Goal: Task Accomplishment & Management: Use online tool/utility

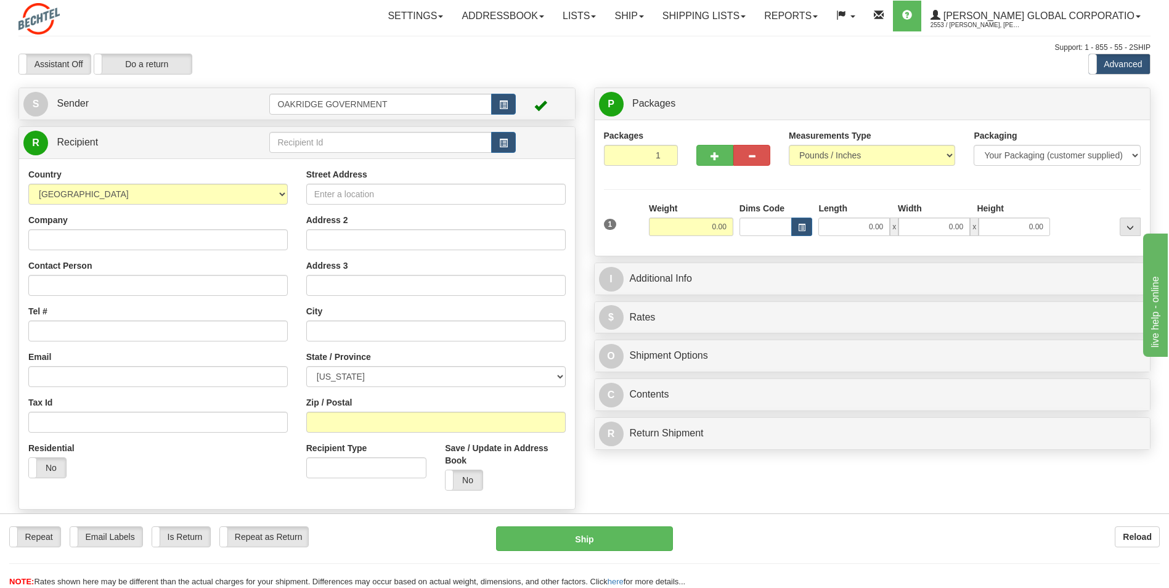
click at [736, 72] on div "Assistant On Assistant Off Do a return Do a return Previous Next Standard Advan…" at bounding box center [584, 64] width 1151 height 21
click at [215, 172] on div "Country [GEOGRAPHIC_DATA] [GEOGRAPHIC_DATA] [GEOGRAPHIC_DATA] [GEOGRAPHIC_DATA]…" at bounding box center [158, 186] width 260 height 36
click at [287, 70] on div "Assistant On Assistant Off Do a return Do a return" at bounding box center [249, 64] width 480 height 21
click at [393, 200] on input "Street Address" at bounding box center [436, 194] width 260 height 21
type input "[STREET_ADDRESS][PERSON_NAME]"
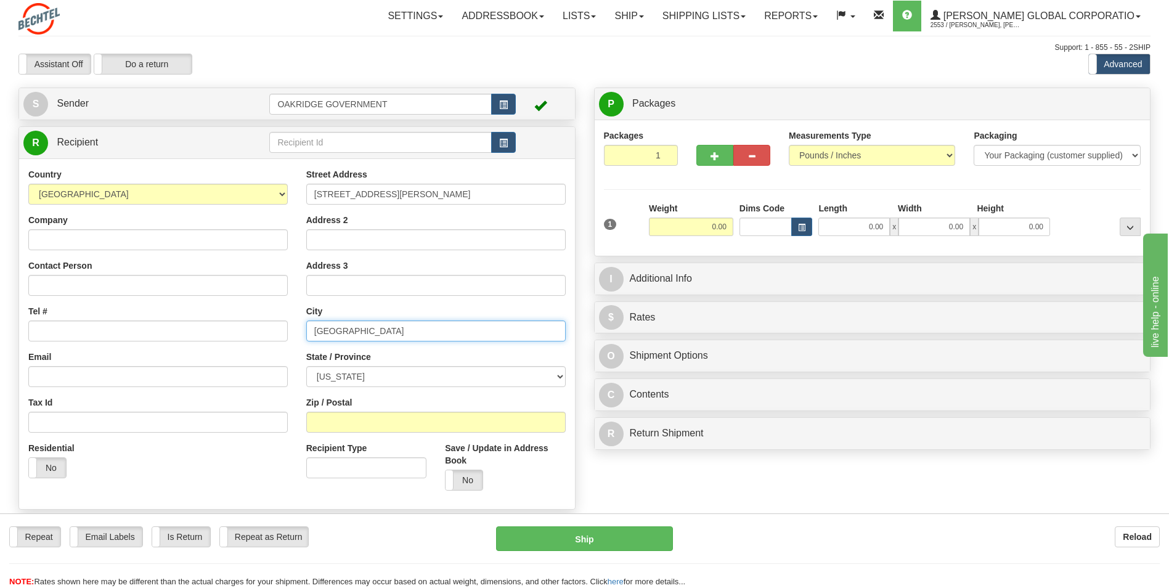
type input "[GEOGRAPHIC_DATA]"
select select "SC"
type input "29615"
click at [120, 233] on input "Company" at bounding box center [158, 239] width 260 height 21
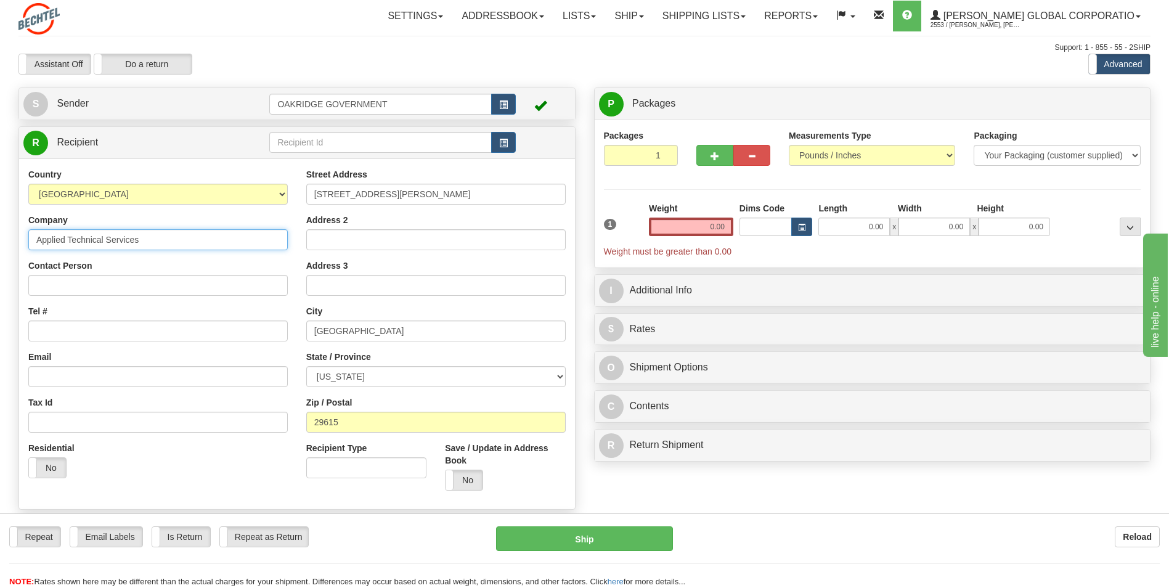
type input "Applied Technical Services"
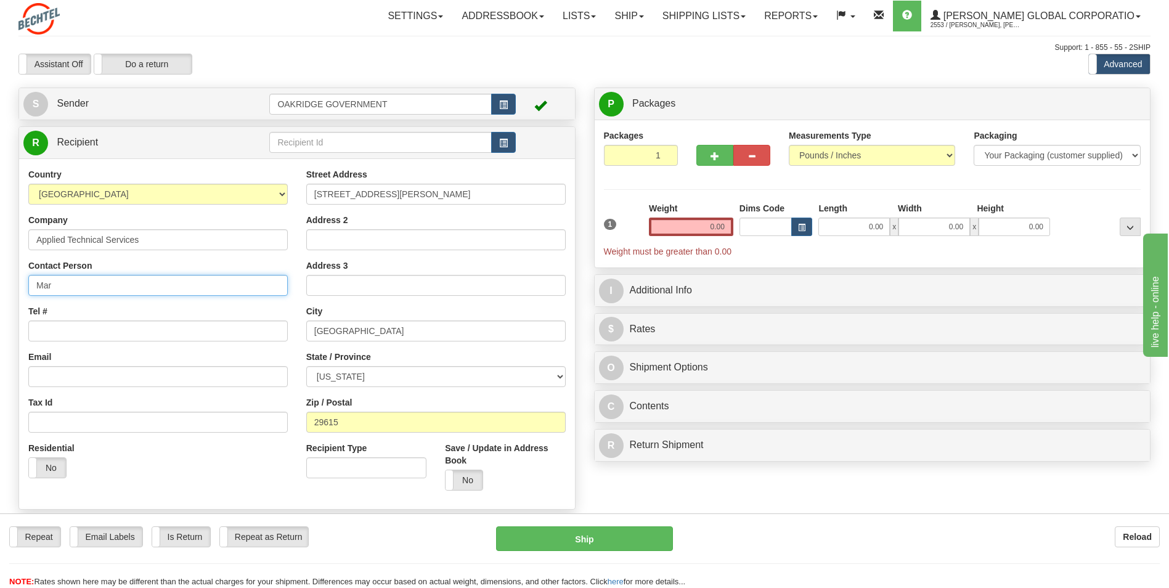
type input "March Report"
click at [59, 327] on input "Tel #" at bounding box center [158, 331] width 260 height 21
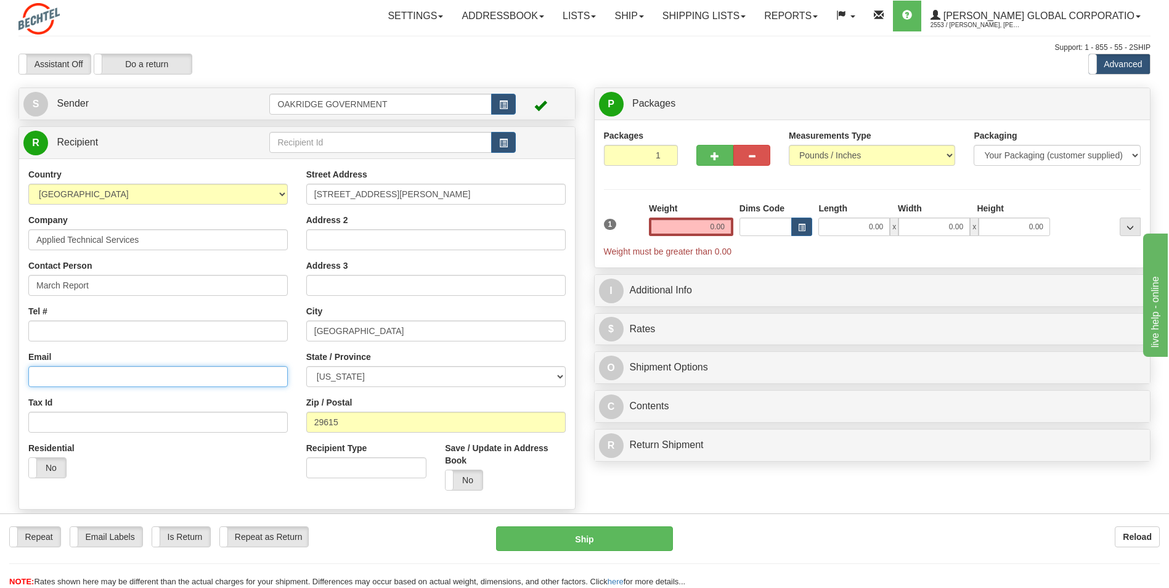
click at [144, 366] on input "Email" at bounding box center [158, 376] width 260 height 21
click at [696, 231] on input "0.00" at bounding box center [691, 227] width 84 height 18
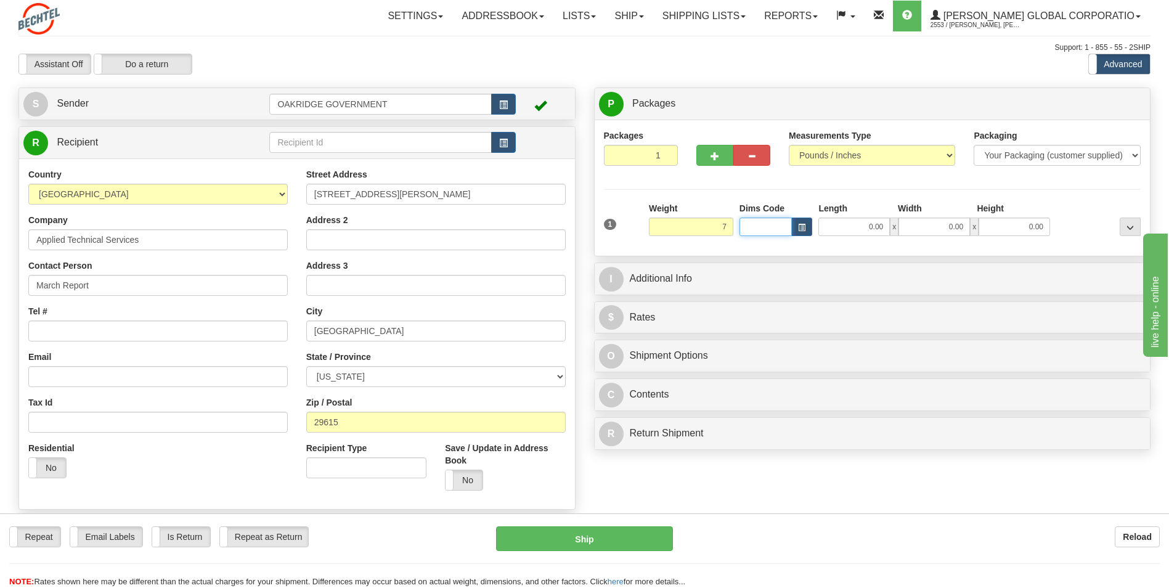
type input "7.00"
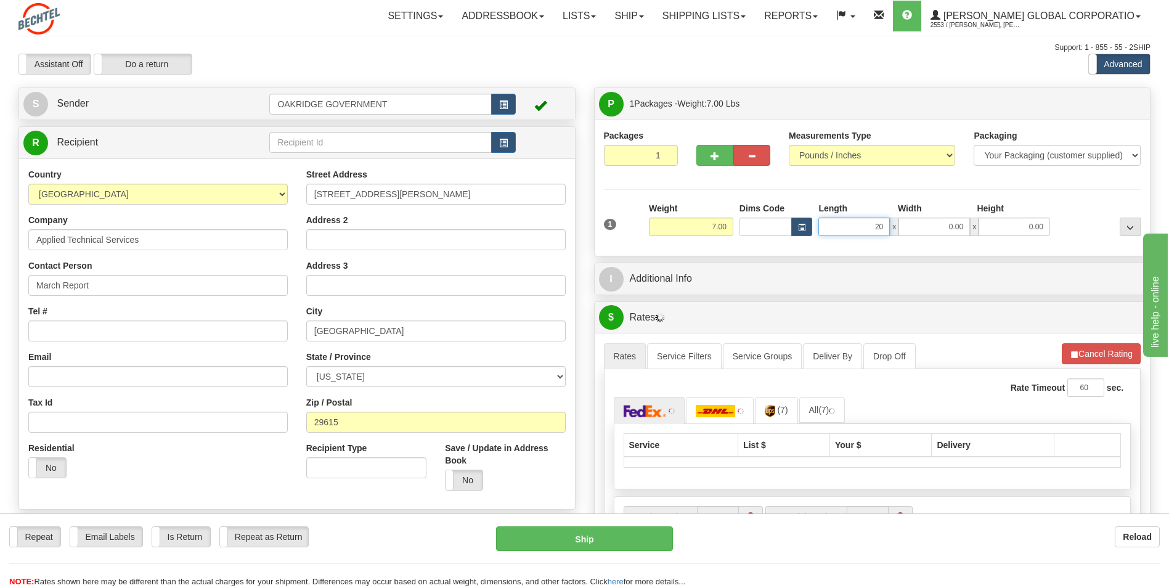
type input "20.00"
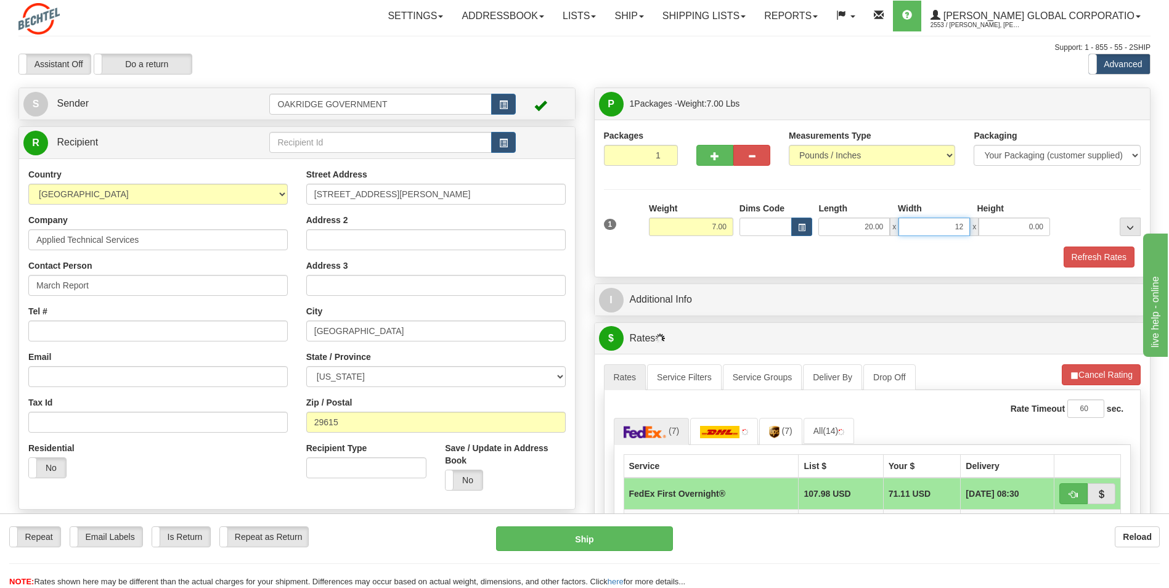
type input "12.00"
type input "8.00"
click at [708, 246] on div "Packaging Your Packaging (customer supplied) Envelope (carrier supplied) Pack (…" at bounding box center [895, 246] width 498 height 1
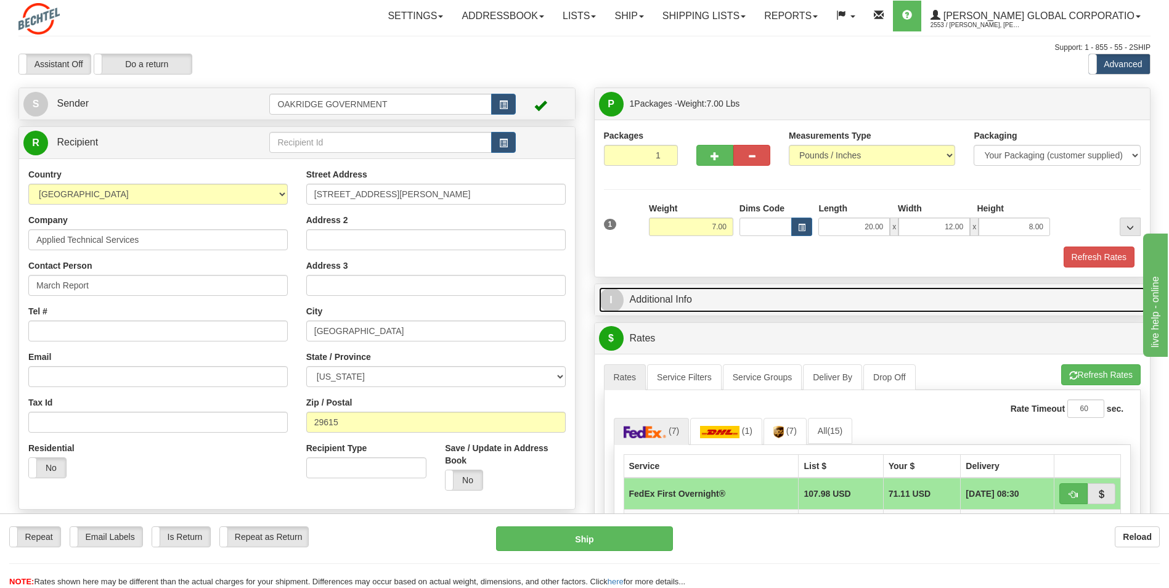
click at [682, 295] on link "I Additional Info" at bounding box center [872, 299] width 547 height 25
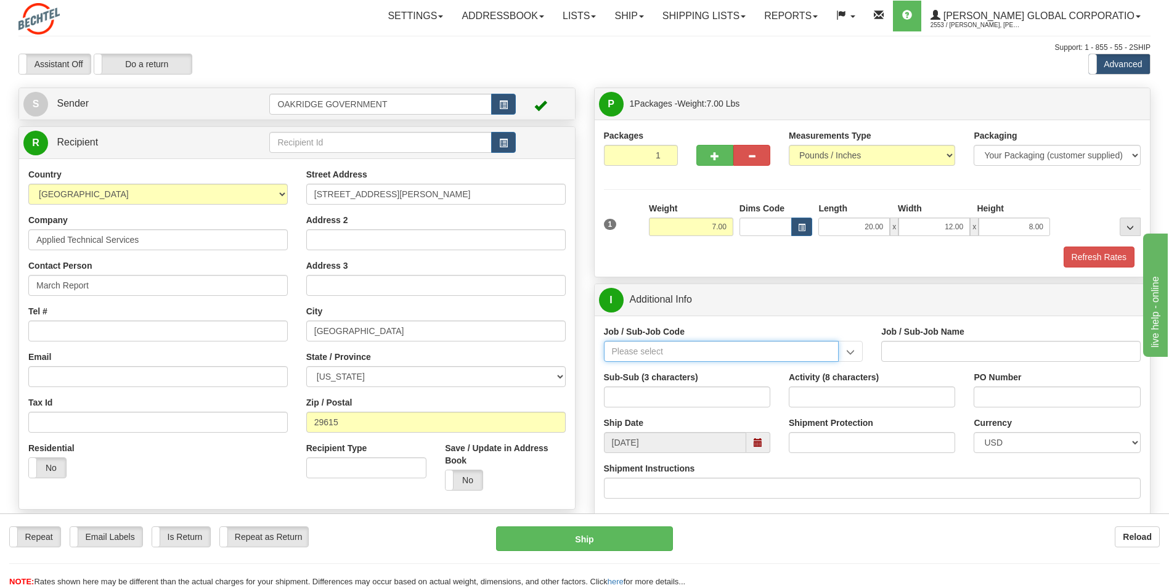
click at [721, 345] on input "Job / Sub-Job Code" at bounding box center [721, 351] width 235 height 21
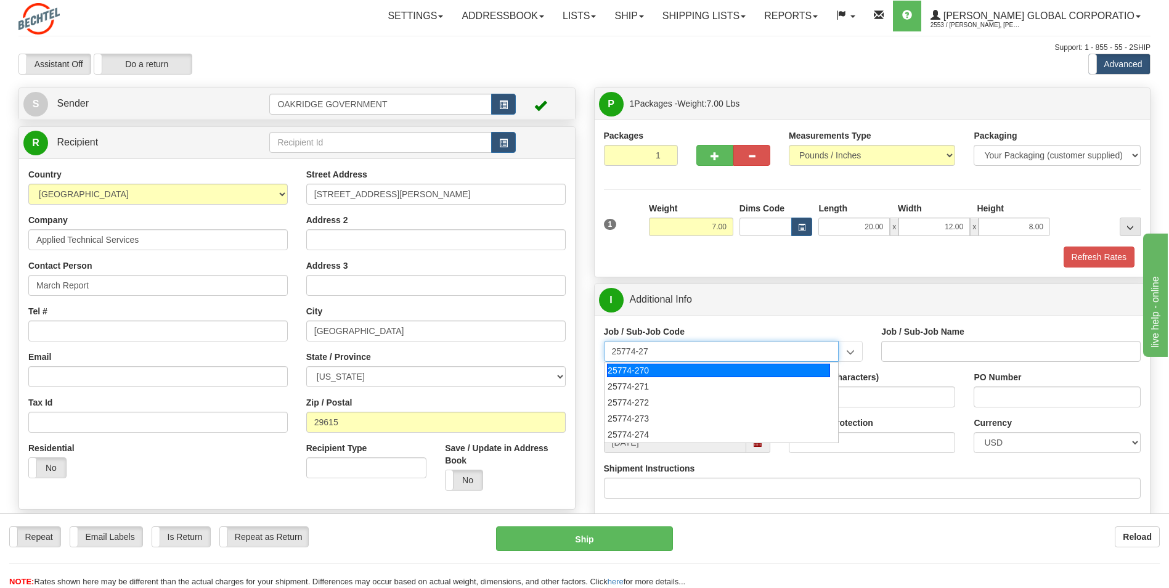
type input "25774-272"
click at [771, 369] on div "25774-272" at bounding box center [718, 371] width 223 height 14
type input "UPF - BNI ODCS NON-TAXABLE TO BNI- TAXABLE TO CNS"
type input "25774-272"
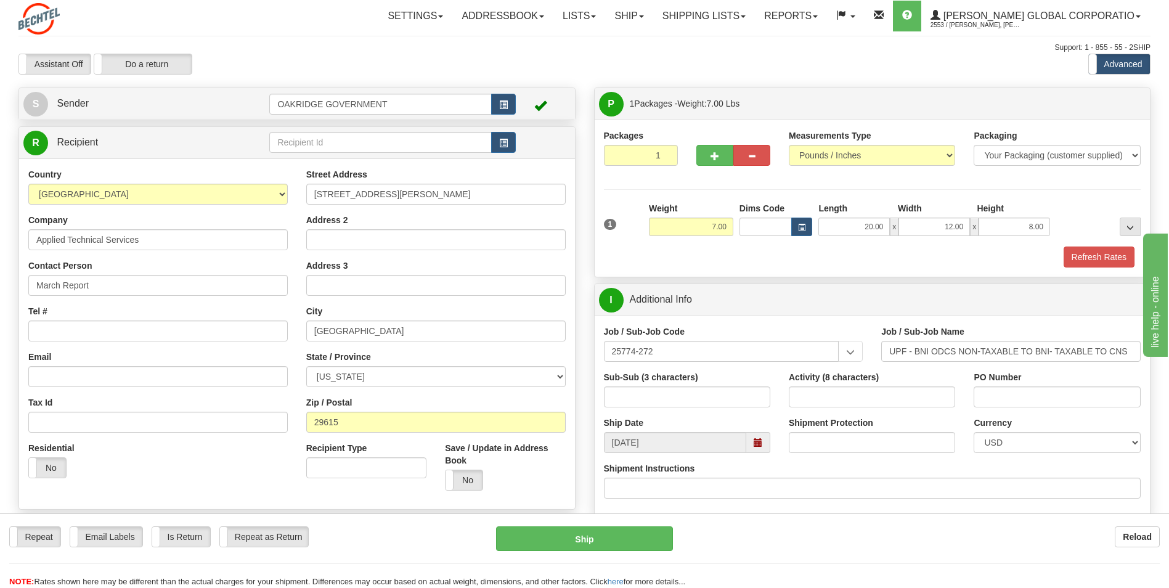
click at [782, 313] on div "I Additional Info" at bounding box center [873, 299] width 556 height 31
click at [858, 438] on input "Shipment Protection" at bounding box center [872, 442] width 166 height 21
type input "10000"
click at [866, 476] on div "Shipment Instructions" at bounding box center [873, 480] width 538 height 36
click at [705, 417] on div "Ship Date [DATE]" at bounding box center [687, 435] width 185 height 36
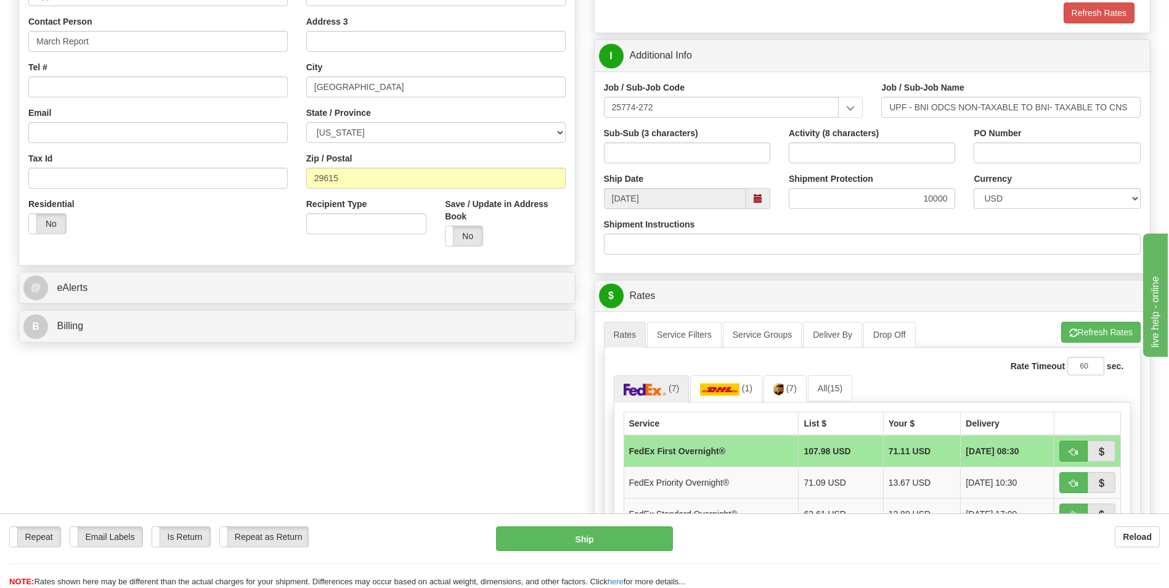
scroll to position [247, 0]
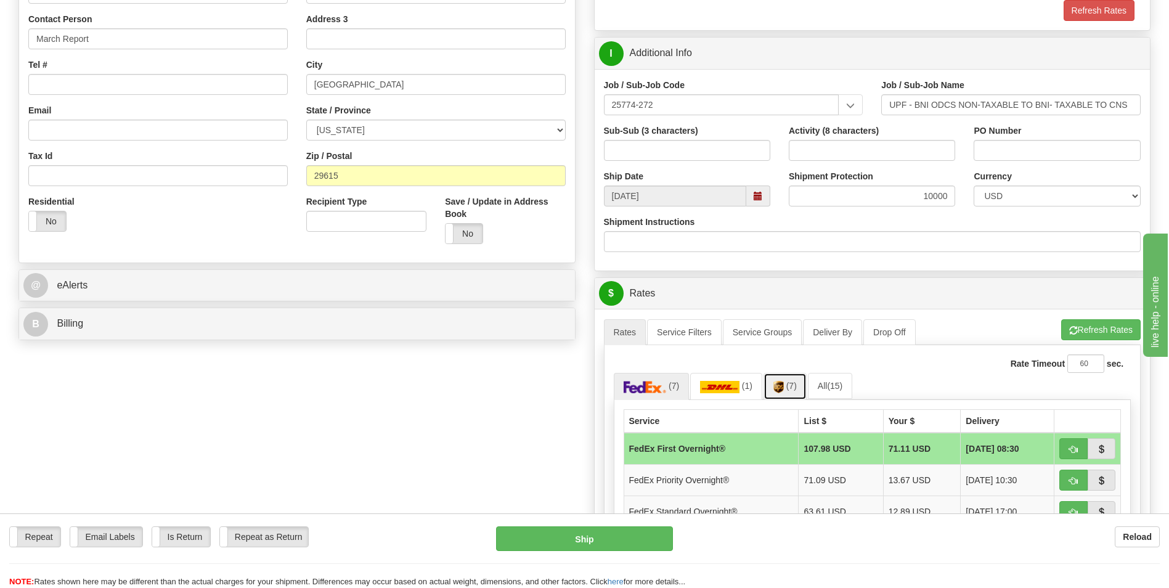
click at [784, 390] on link "(7)" at bounding box center [785, 386] width 43 height 27
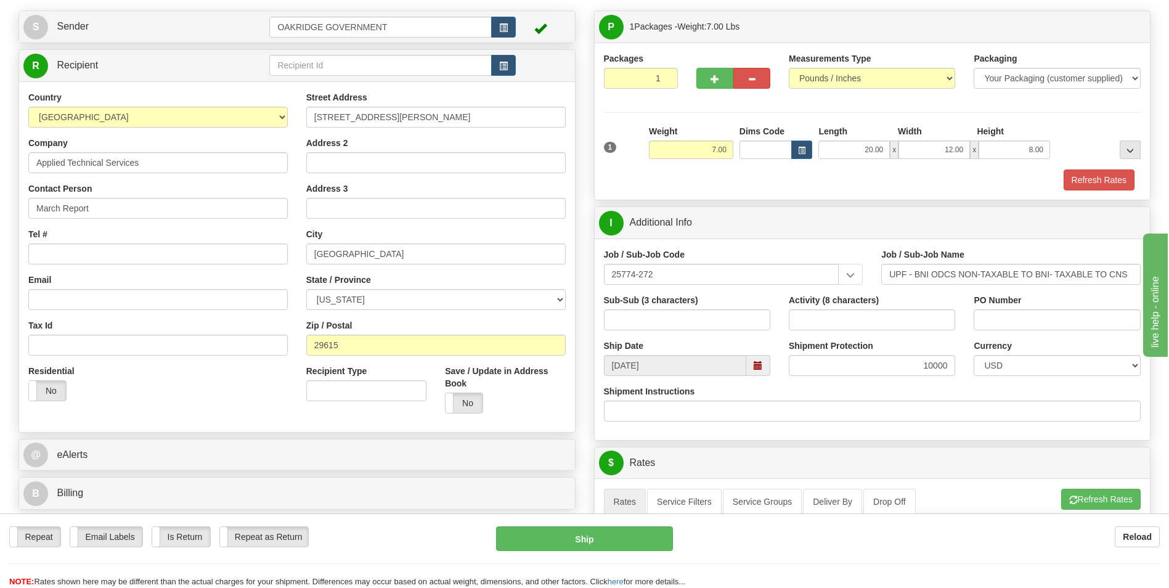
scroll to position [0, 0]
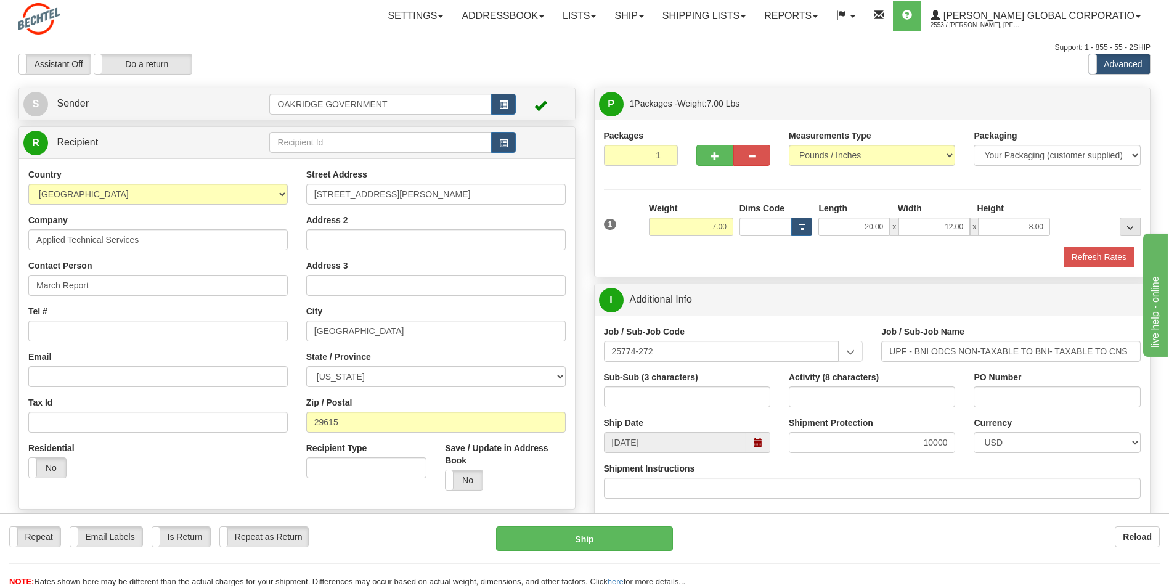
click at [761, 284] on div "I Additional Info" at bounding box center [873, 299] width 556 height 31
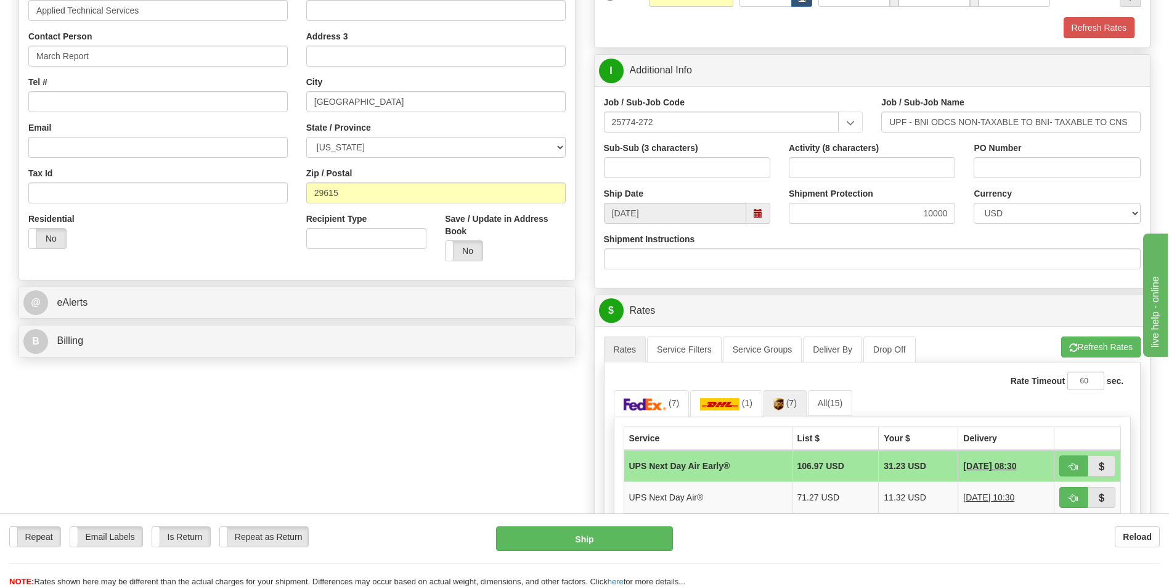
scroll to position [247, 0]
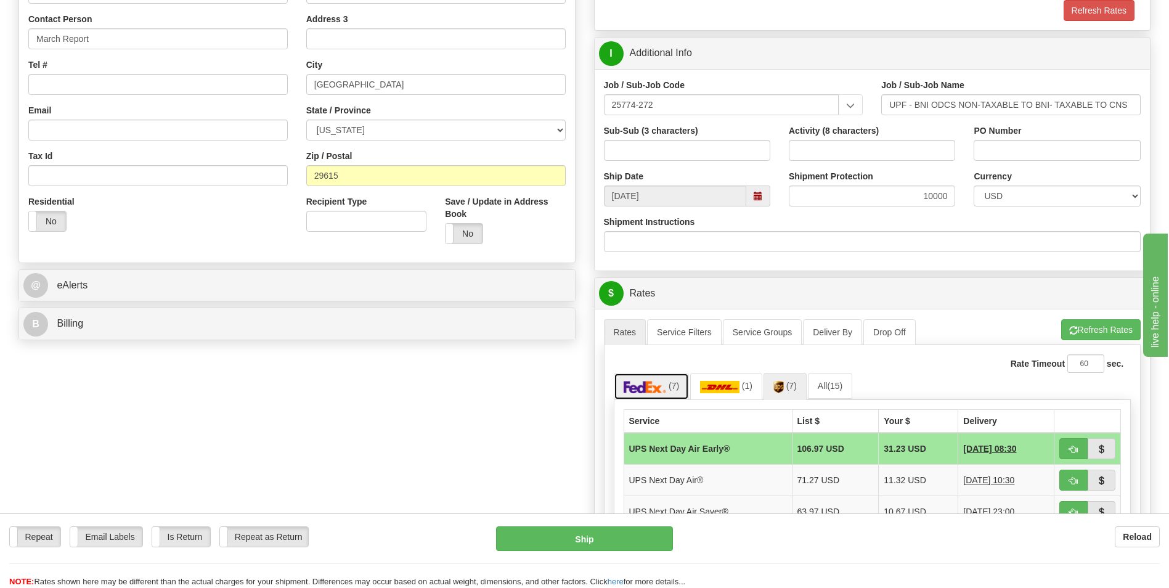
click at [641, 387] on img at bounding box center [645, 387] width 43 height 12
click at [782, 385] on img at bounding box center [779, 387] width 10 height 12
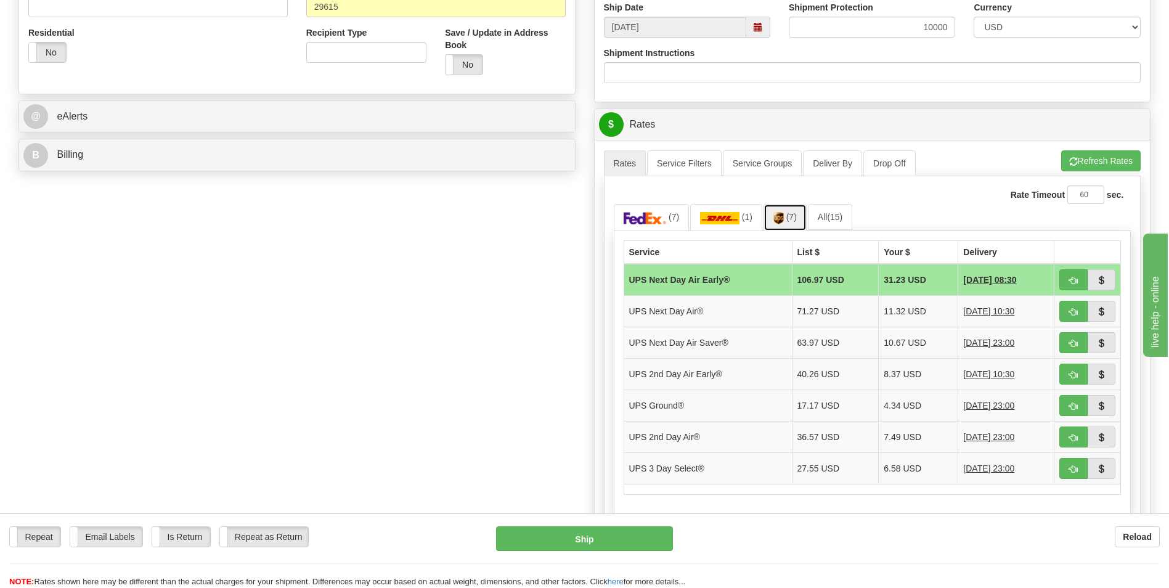
scroll to position [431, 0]
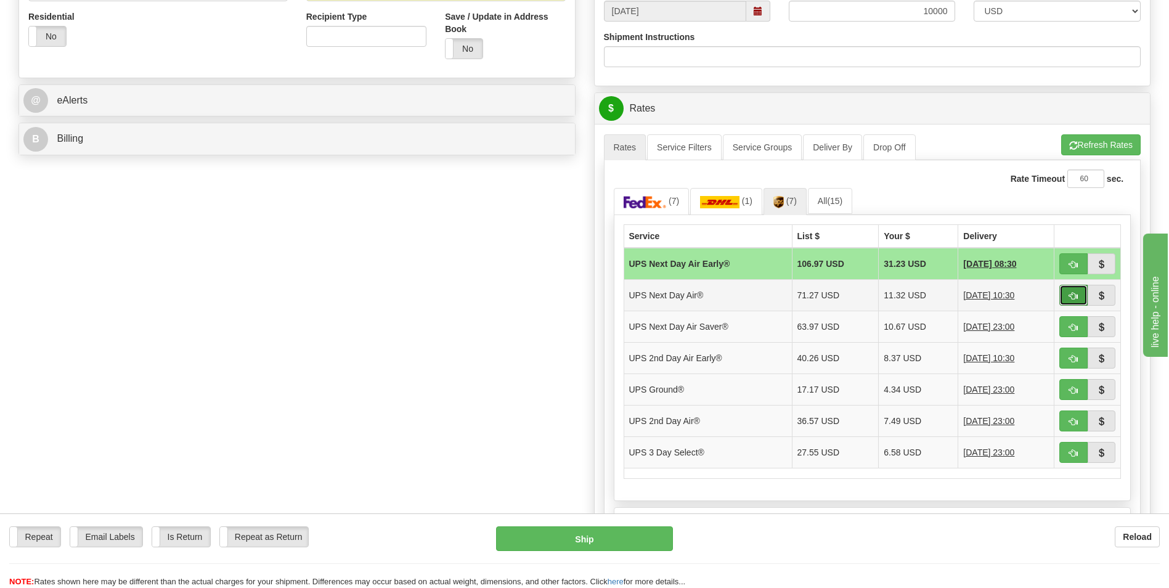
click at [1069, 297] on span "button" at bounding box center [1073, 296] width 9 height 8
type input "01"
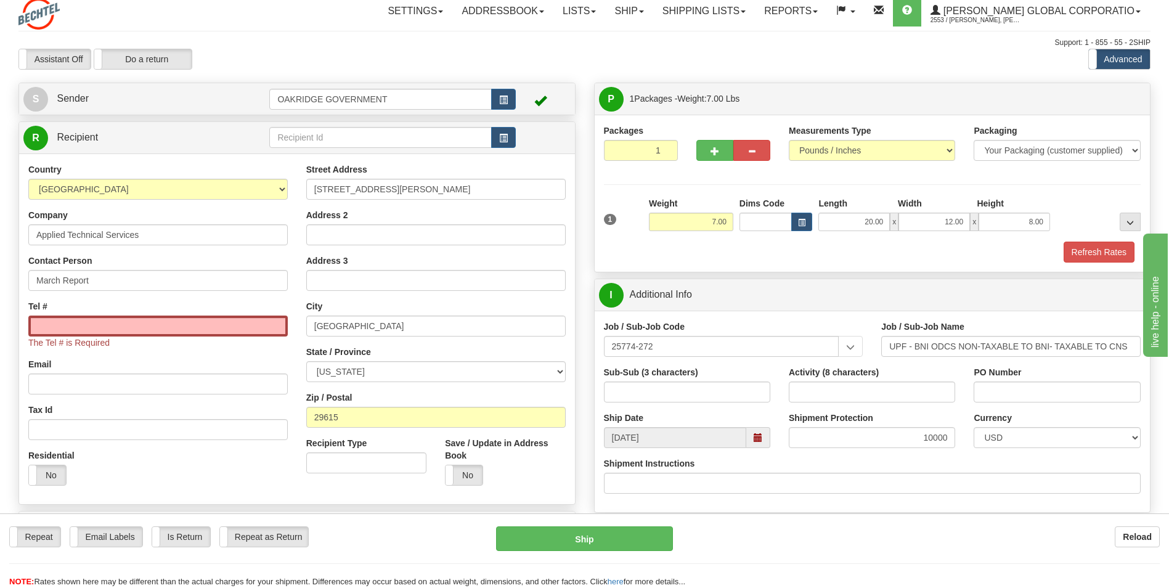
scroll to position [0, 0]
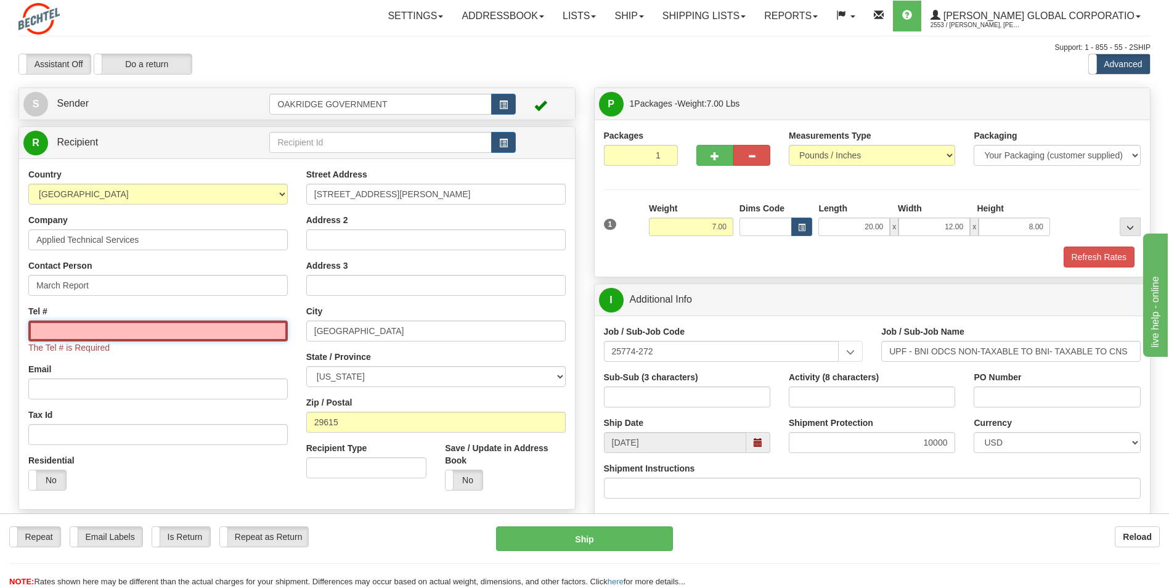
click at [218, 337] on input "Tel #" at bounding box center [158, 331] width 260 height 21
click at [139, 331] on input "Tel #" at bounding box center [158, 331] width 260 height 21
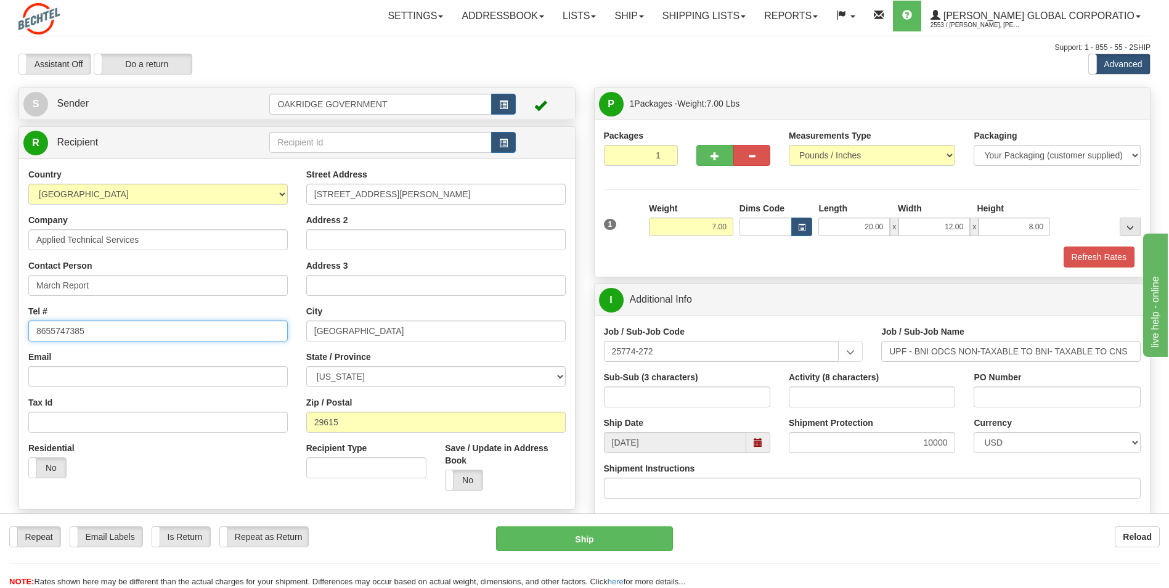
type input "8655747385"
click at [133, 359] on div "Email" at bounding box center [158, 369] width 260 height 36
click at [574, 241] on div "Street Address [STREET_ADDRESS][PERSON_NAME] Address 2 Address 3 City [GEOGRAPH…" at bounding box center [436, 334] width 278 height 332
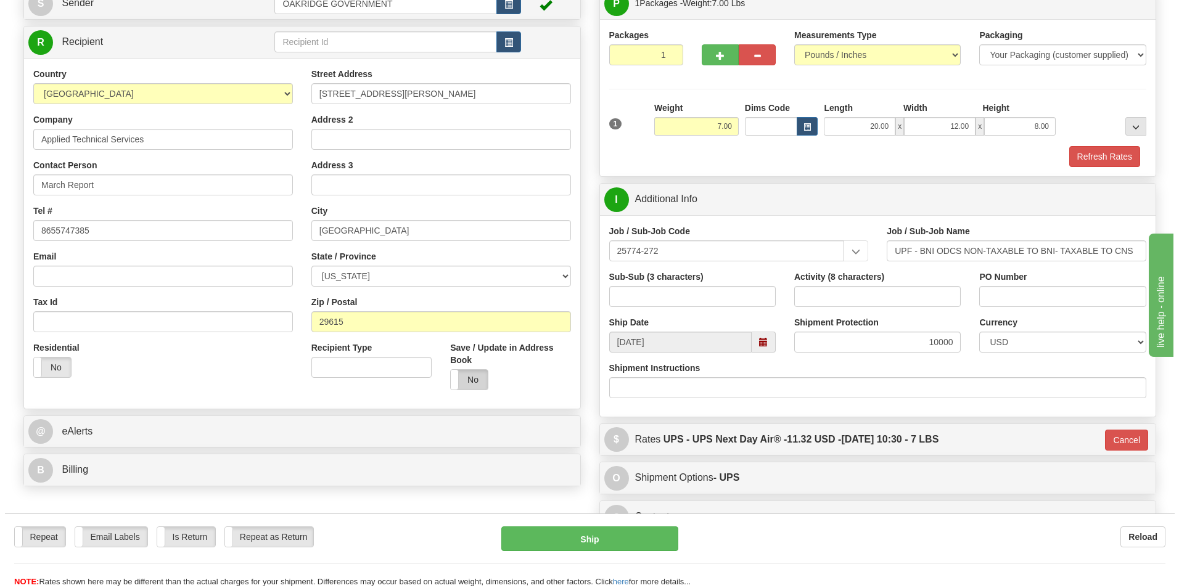
scroll to position [123, 0]
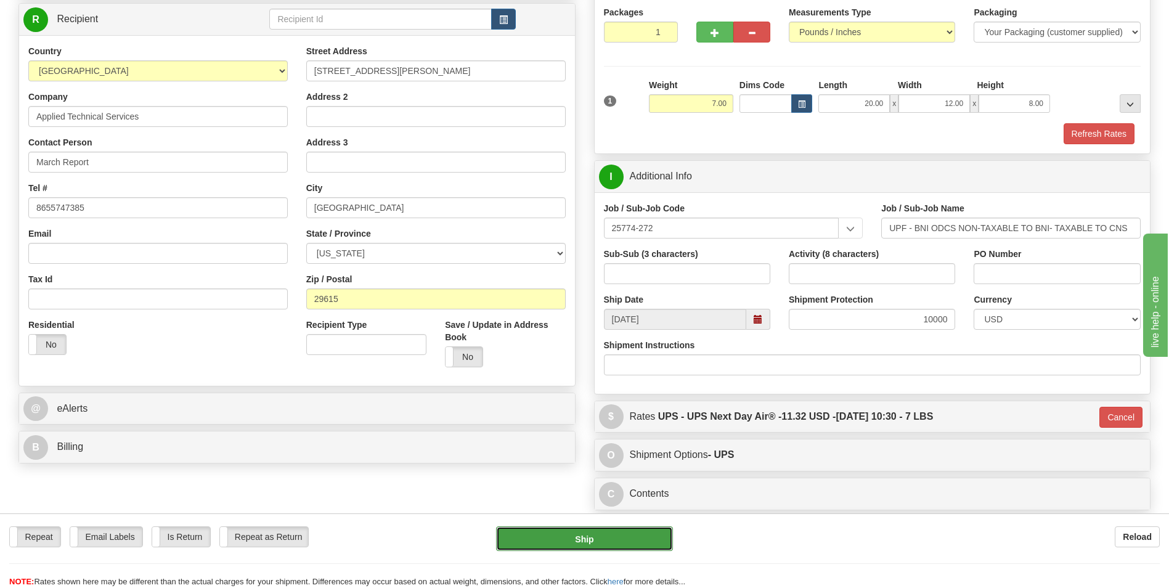
click at [582, 539] on button "Ship" at bounding box center [584, 538] width 176 height 25
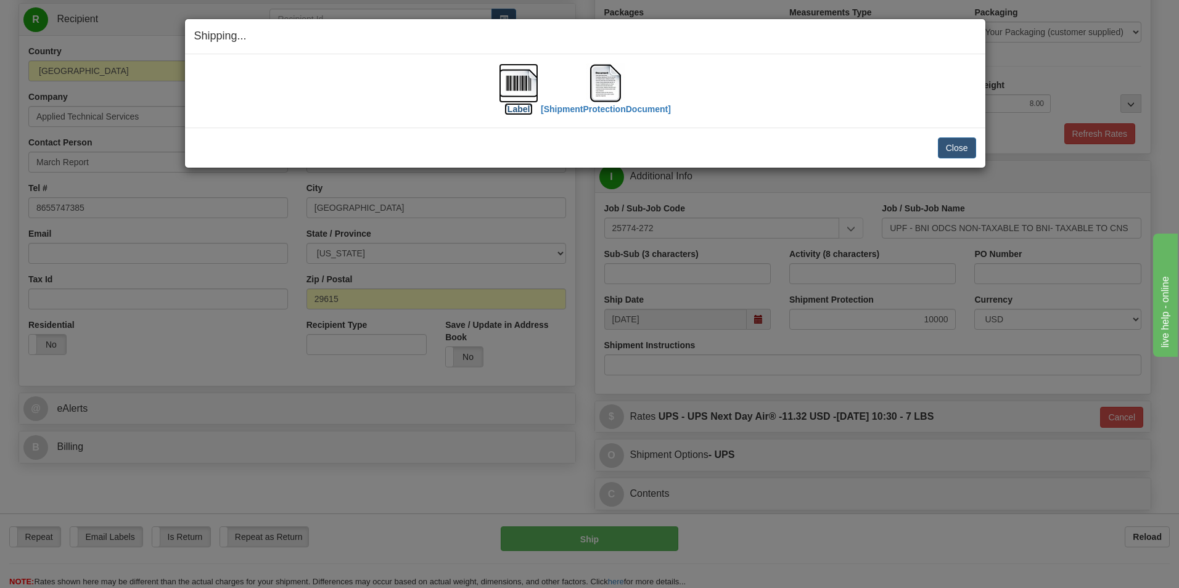
click at [514, 105] on label "[Label]" at bounding box center [518, 109] width 28 height 12
click at [607, 90] on img at bounding box center [605, 82] width 39 height 39
click at [955, 150] on button "Close" at bounding box center [957, 147] width 38 height 21
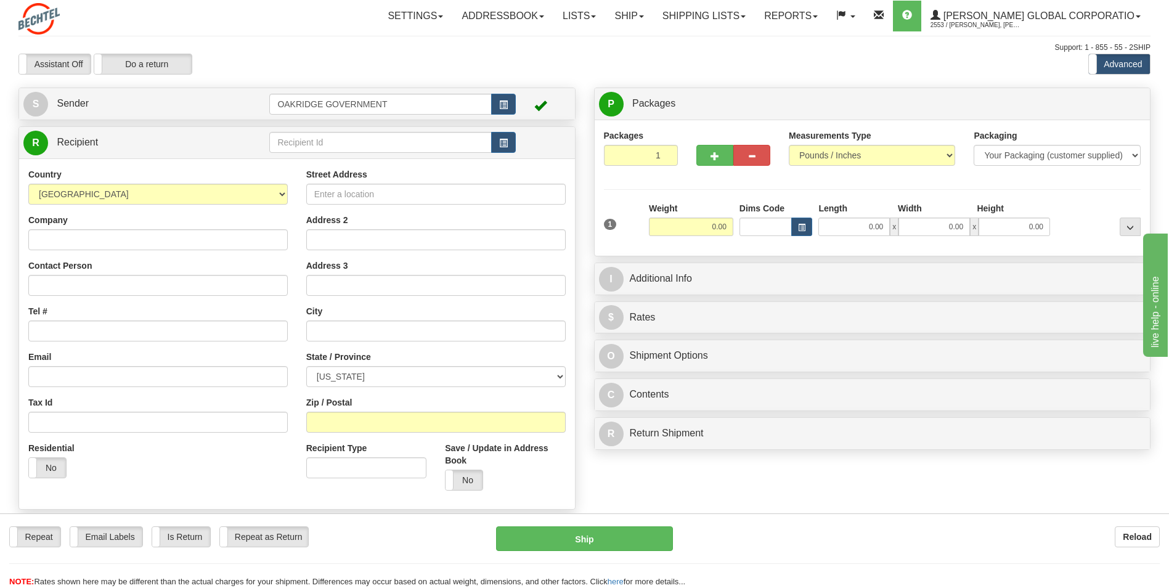
click at [839, 80] on div "Toggle navigation Settings Shipping Preferences Fields Preferences New" at bounding box center [584, 328] width 1169 height 656
click at [931, 512] on div "Create a label for the return Create Pickup Without Label S" at bounding box center [584, 340] width 1151 height 505
click at [860, 543] on div "Reload" at bounding box center [926, 536] width 468 height 21
